Goal: Use online tool/utility: Utilize a website feature to perform a specific function

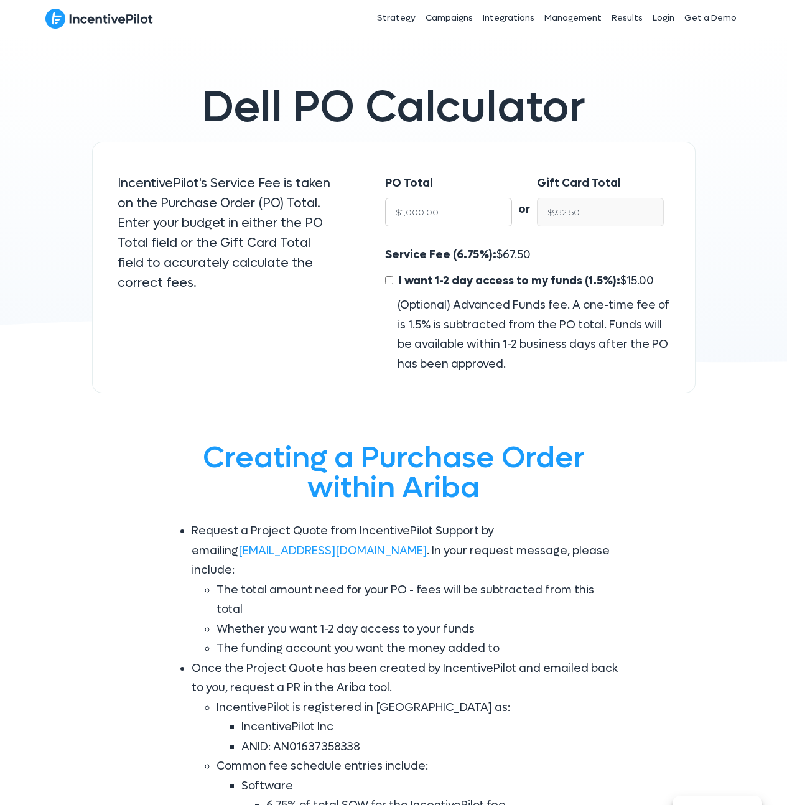
click at [457, 205] on input "$1,000.00" at bounding box center [448, 212] width 127 height 29
click at [456, 206] on input "$1,000.00" at bounding box center [448, 212] width 127 height 29
click at [456, 212] on input "$1,000.00" at bounding box center [448, 212] width 127 height 29
type input "$12"
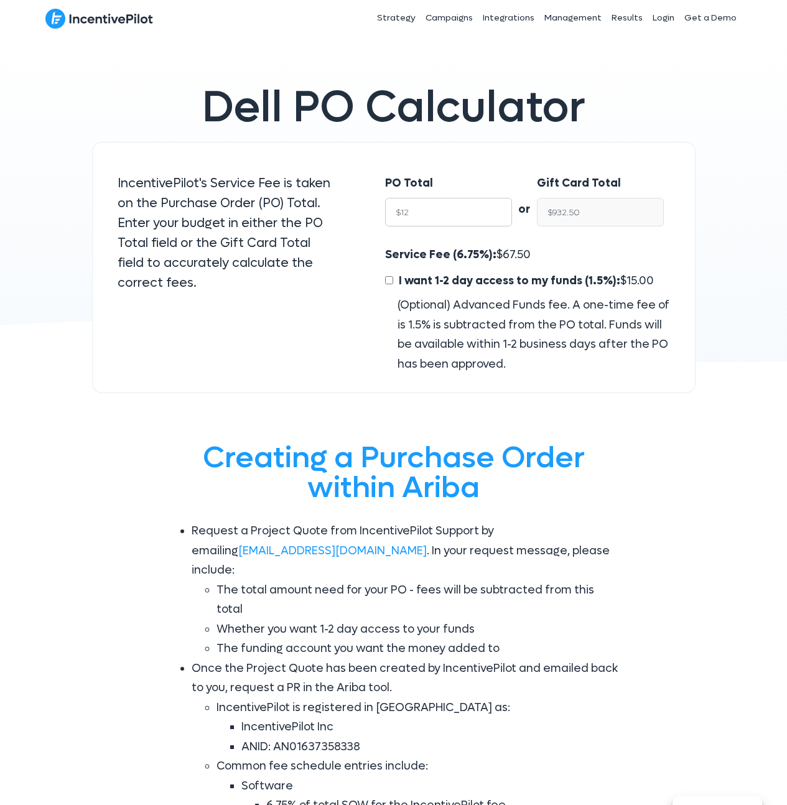
type input "$11.19"
type input "$120"
type input "$111.90"
type input "$1200"
type input "$1,119.00"
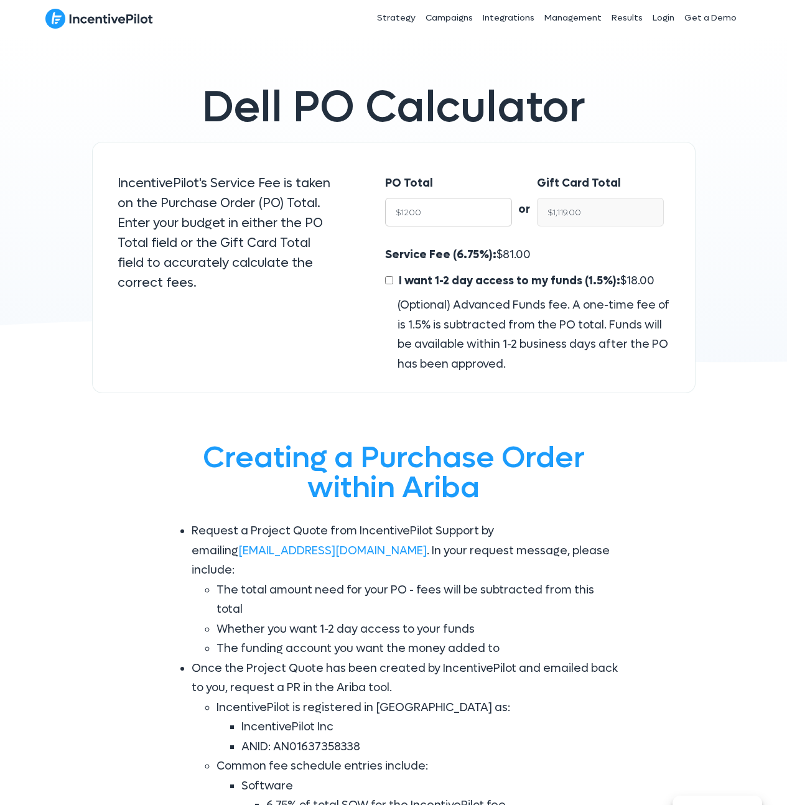
type input "$12000"
type input "$11,190.00"
type input "$120000"
type input "$111,900.00"
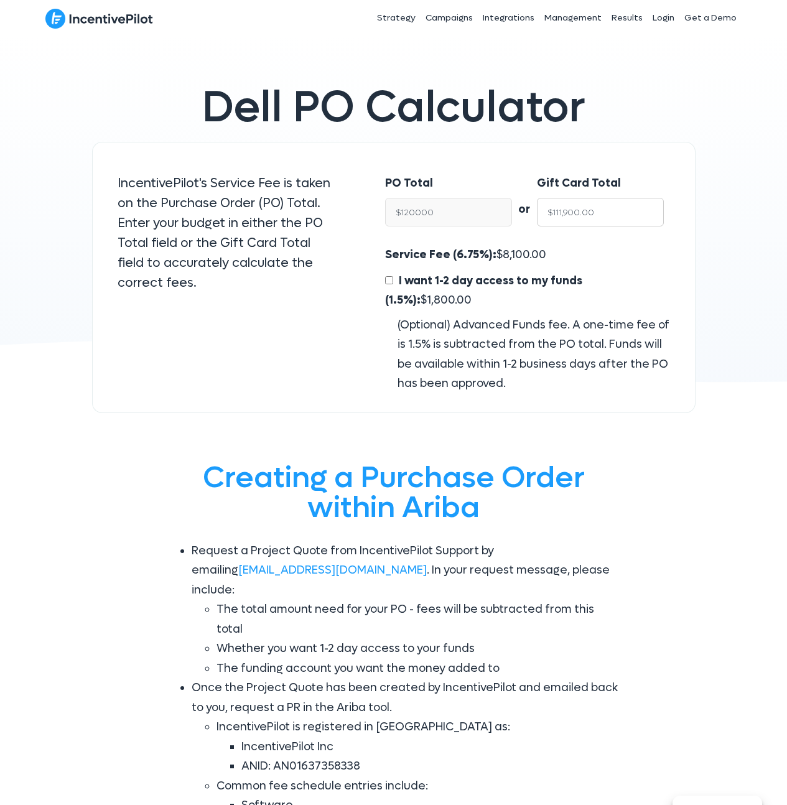
click at [570, 217] on input "$111,900.00" at bounding box center [600, 212] width 127 height 29
type input "$120,000.00"
click at [523, 245] on div "Service Fee (6.75%): $ 8,100.00 I want 1-2 day access to my funds (1.5%): $ 1,8…" at bounding box center [527, 319] width 284 height 149
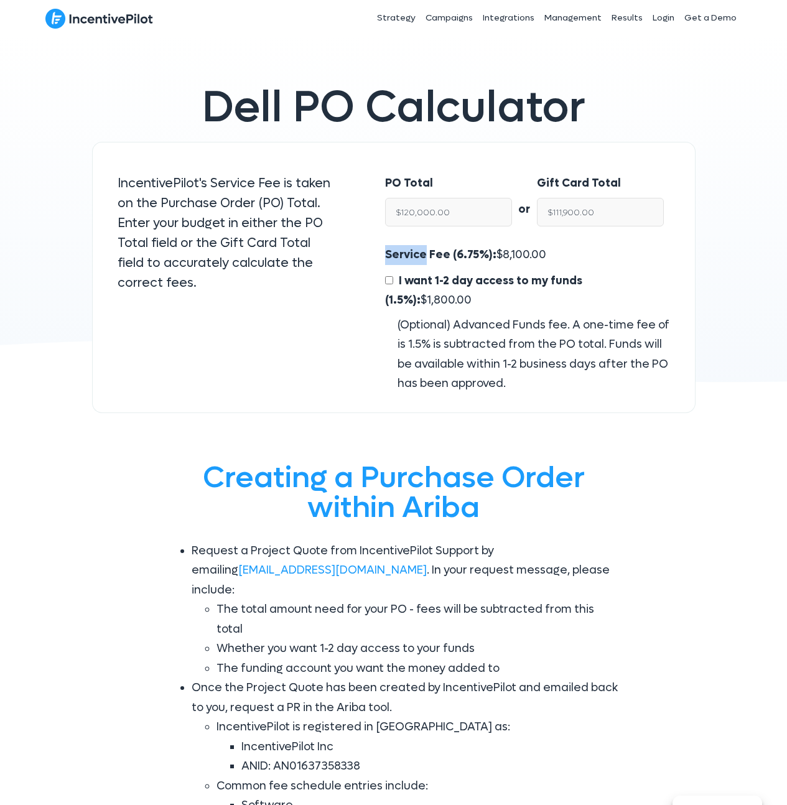
click at [528, 262] on div "Service Fee (6.75%): $ 8,100.00 I want 1-2 day access to my funds (1.5%): $ 1,8…" at bounding box center [527, 319] width 284 height 149
copy span "8,100.00"
click at [454, 210] on input "$120,000.00" at bounding box center [448, 212] width 127 height 29
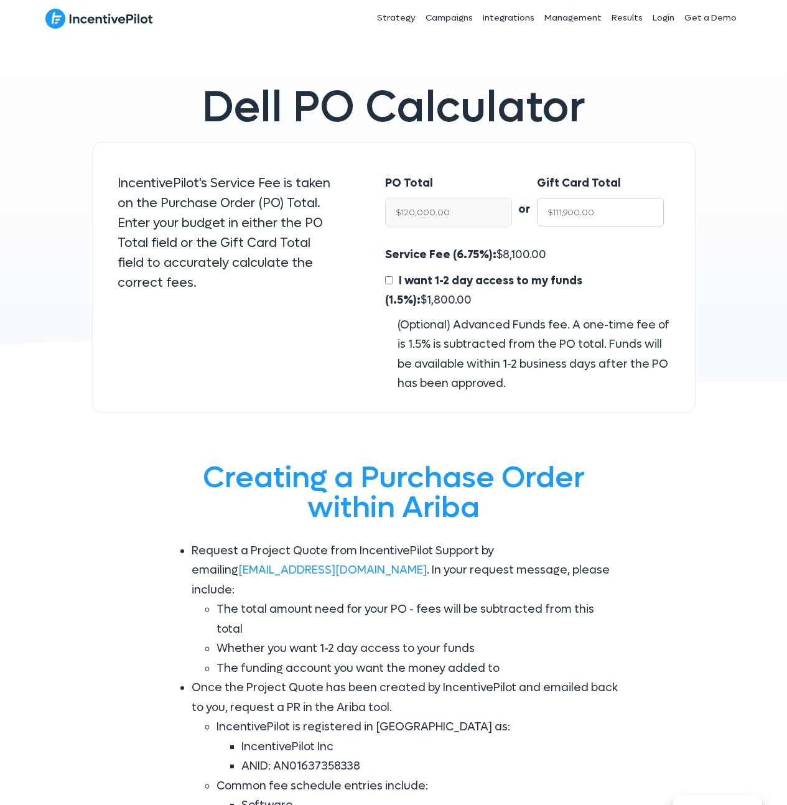
click at [583, 210] on input "$111,900.00" at bounding box center [600, 212] width 127 height 29
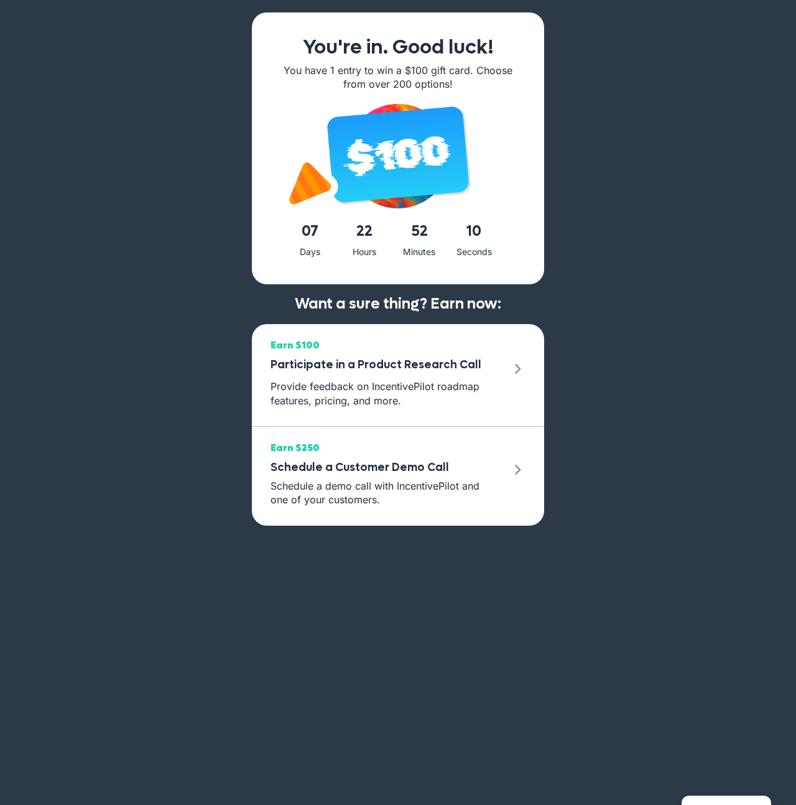
drag, startPoint x: 656, startPoint y: 94, endPoint x: 554, endPoint y: 98, distance: 102.1
click at [656, 94] on div "You're in. Good luck! You have 1 entry to win a $100 gift card. Choose from ove…" at bounding box center [398, 402] width 796 height 805
click at [650, 75] on div "You're in. Good luck! You have 1 entry to win a $100 gift card. Choose from ove…" at bounding box center [398, 402] width 796 height 805
